Goal: Task Accomplishment & Management: Use online tool/utility

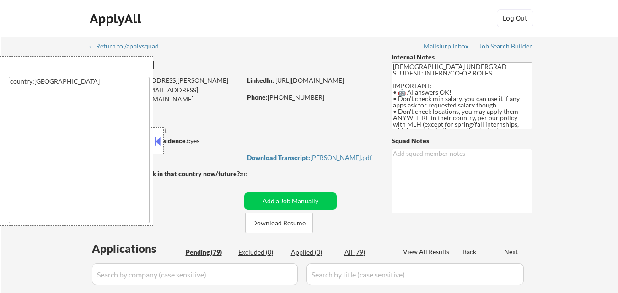
select select ""pending""
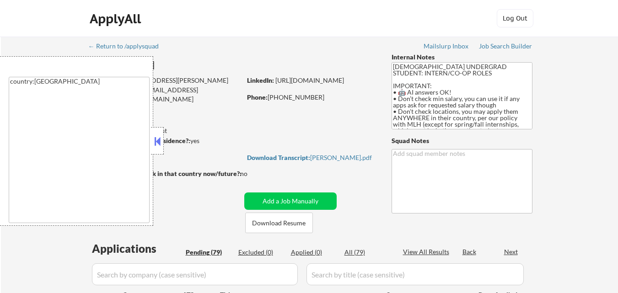
select select ""pending""
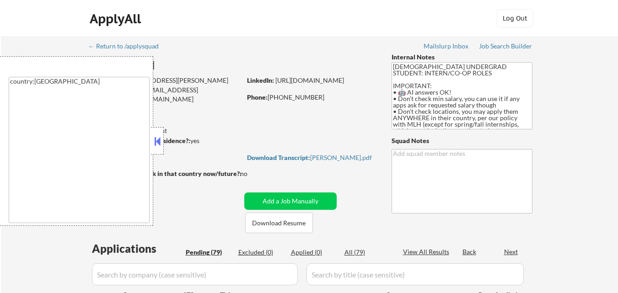
select select ""pending""
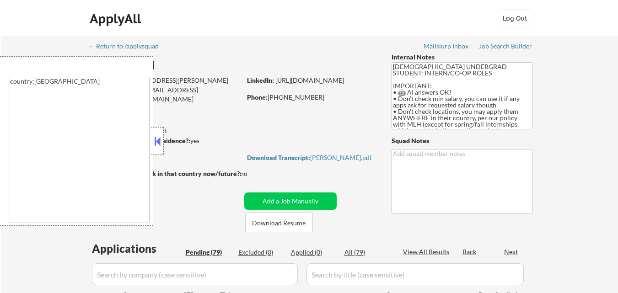
select select ""pending""
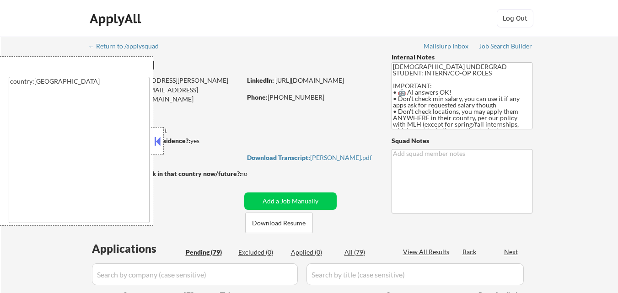
select select ""pending""
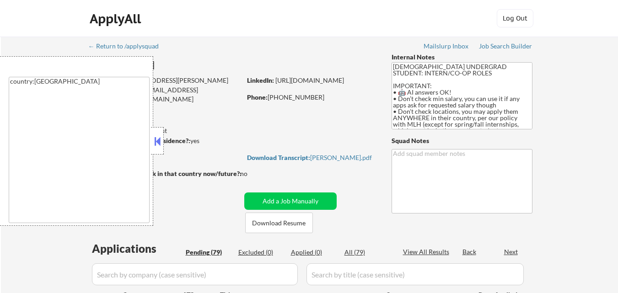
select select ""pending""
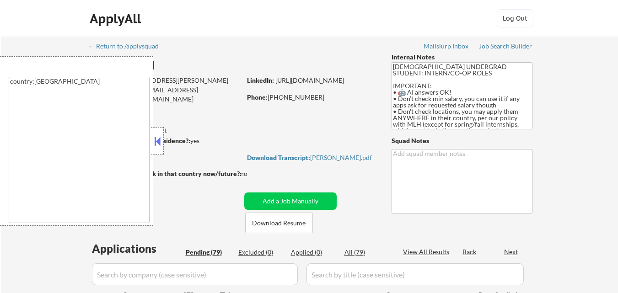
select select ""pending""
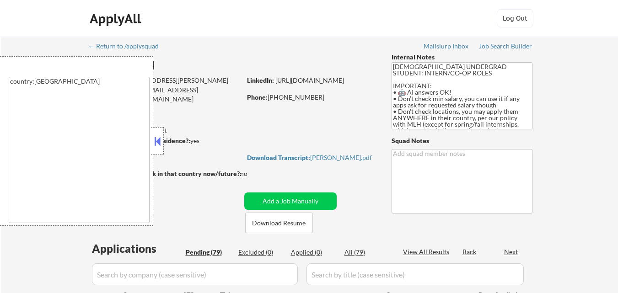
select select ""pending""
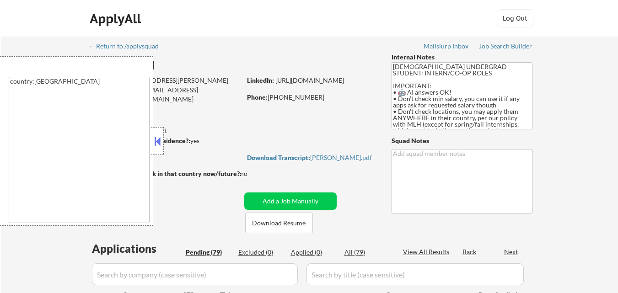
select select ""pending""
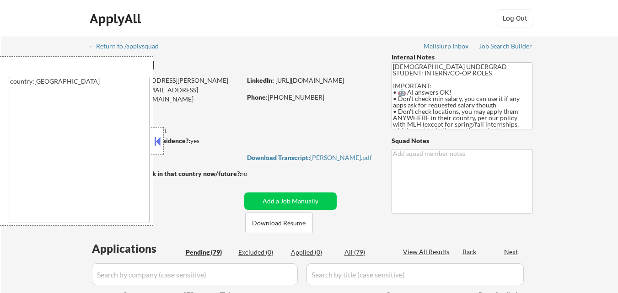
select select ""pending""
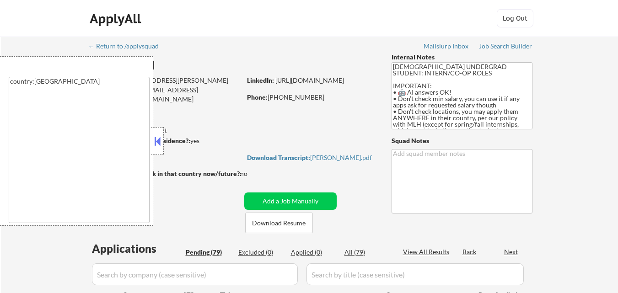
select select ""pending""
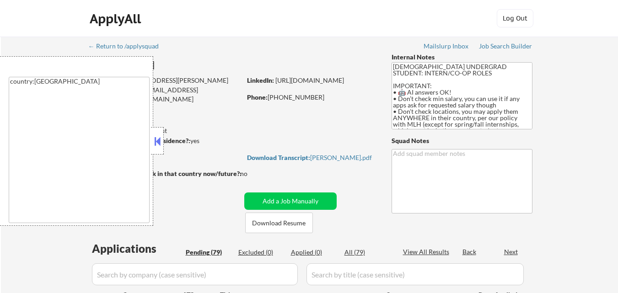
select select ""pending""
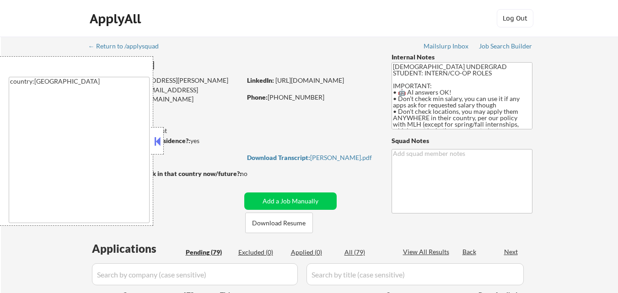
select select ""pending""
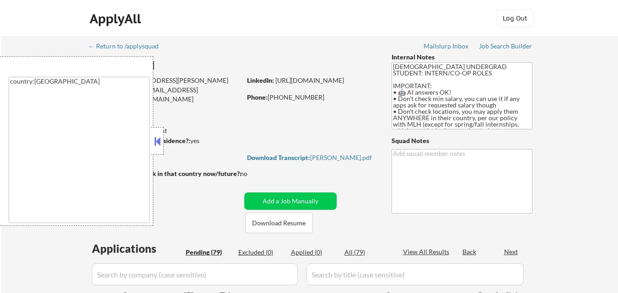
select select ""pending""
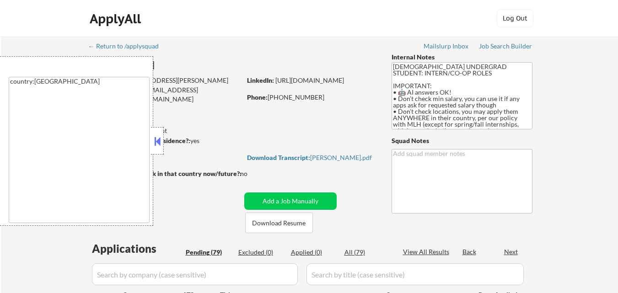
select select ""pending""
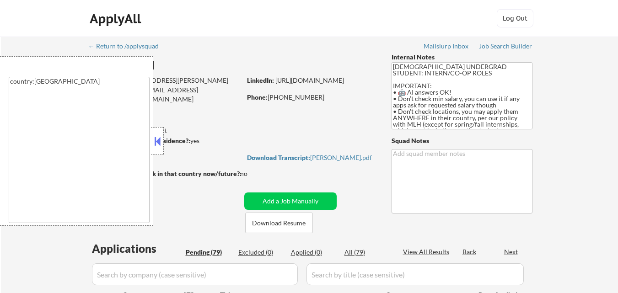
select select ""pending""
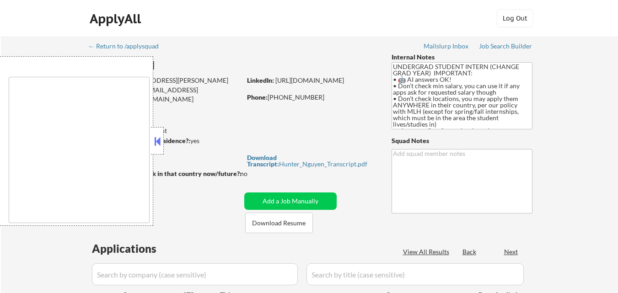
type textarea "country:[GEOGRAPHIC_DATA]"
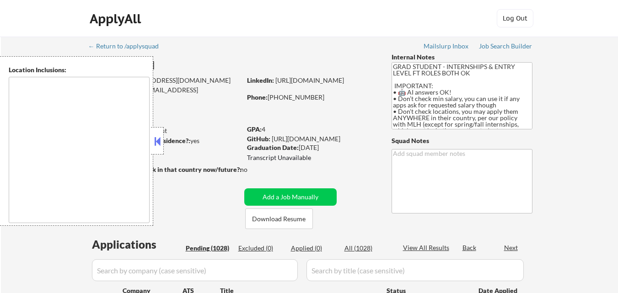
type textarea "country:[GEOGRAPHIC_DATA]"
